Goal: Task Accomplishment & Management: Complete application form

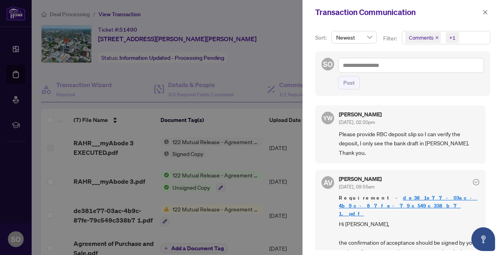
click at [125, 78] on div at bounding box center [251, 127] width 503 height 255
click at [487, 10] on icon "close" at bounding box center [485, 12] width 6 height 6
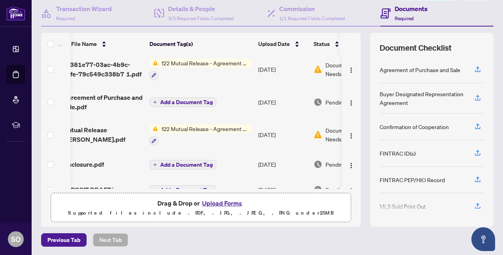
scroll to position [72, 11]
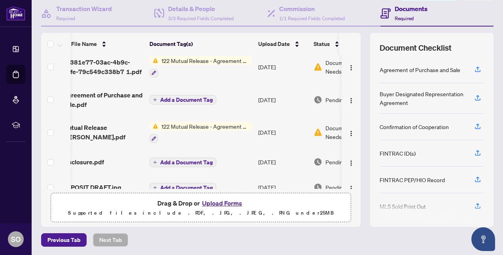
click at [227, 202] on button "Upload Forms" at bounding box center [222, 203] width 45 height 10
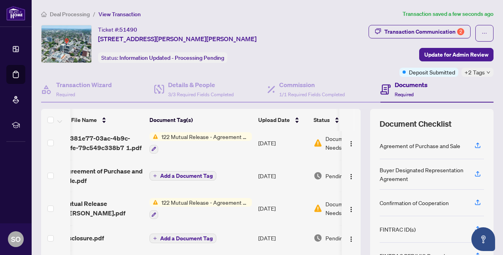
scroll to position [0, 11]
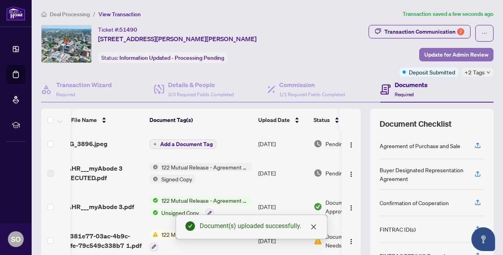
click at [453, 54] on span "Update for Admin Review" at bounding box center [456, 54] width 64 height 13
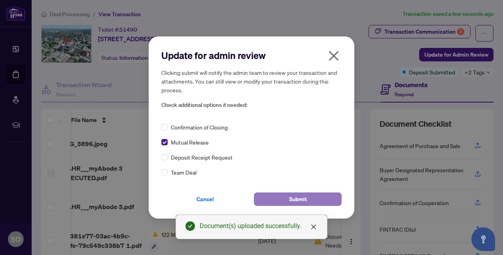
click at [287, 200] on button "Submit" at bounding box center [298, 198] width 88 height 13
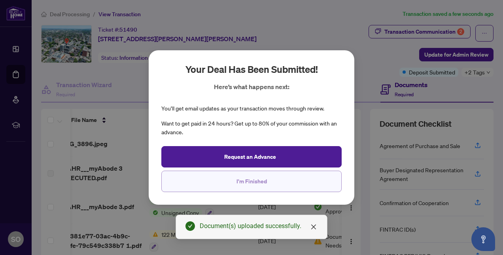
click at [252, 178] on span "I'm Finished" at bounding box center [251, 181] width 30 height 13
